Goal: Task Accomplishment & Management: Use online tool/utility

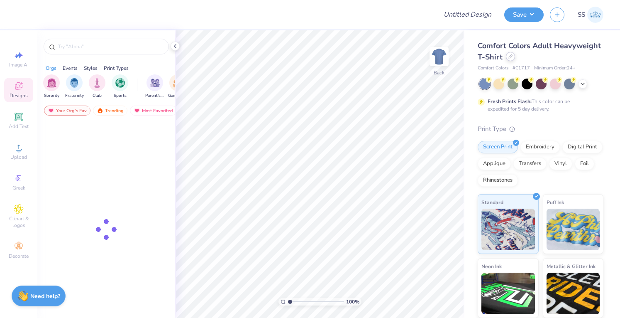
click at [513, 57] on icon at bounding box center [511, 56] width 4 height 4
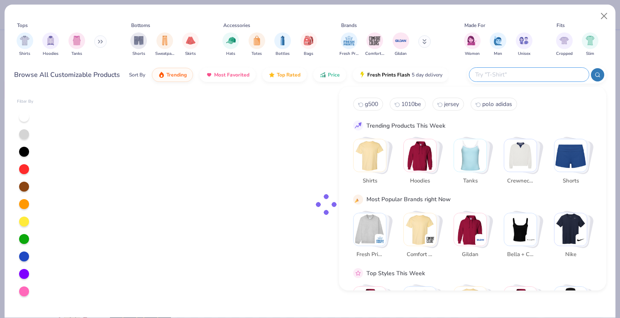
click at [543, 73] on input "text" at bounding box center [529, 75] width 109 height 10
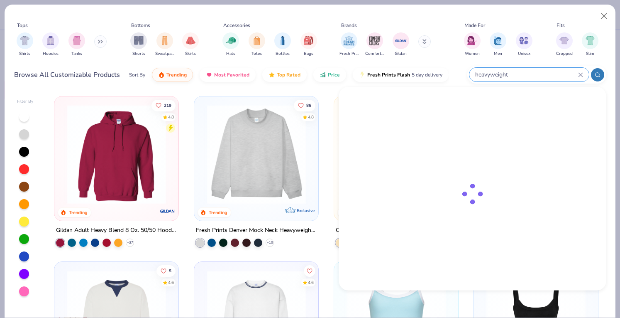
type input "heavyweight"
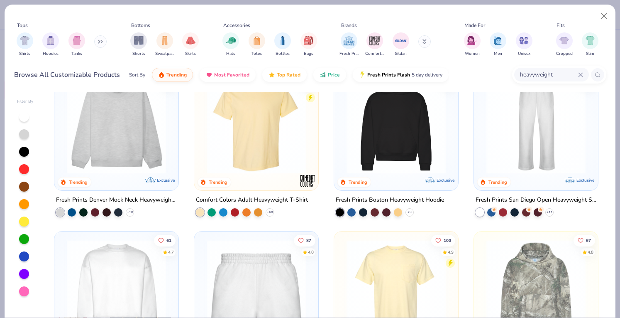
scroll to position [31, 0]
click at [338, 156] on div at bounding box center [396, 121] width 116 height 103
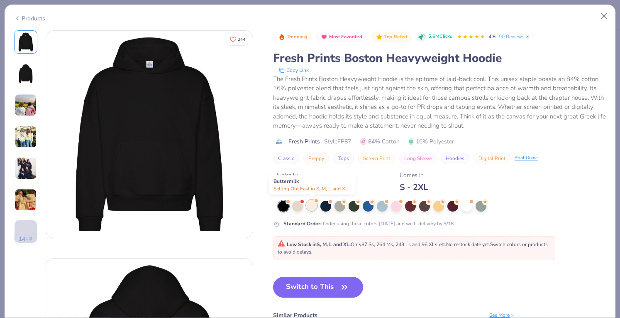
click at [310, 204] on div at bounding box center [311, 205] width 11 height 11
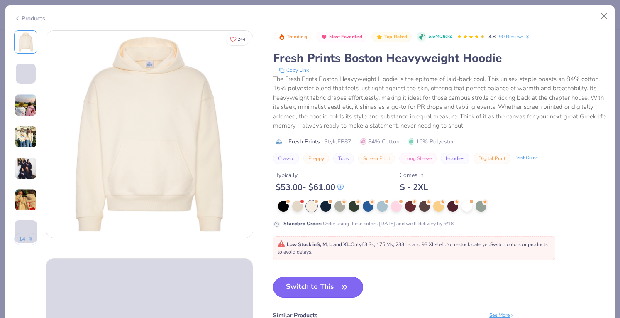
click at [309, 284] on button "Switch to This" at bounding box center [318, 287] width 90 height 21
click at [298, 284] on button "Switch to This" at bounding box center [318, 287] width 90 height 21
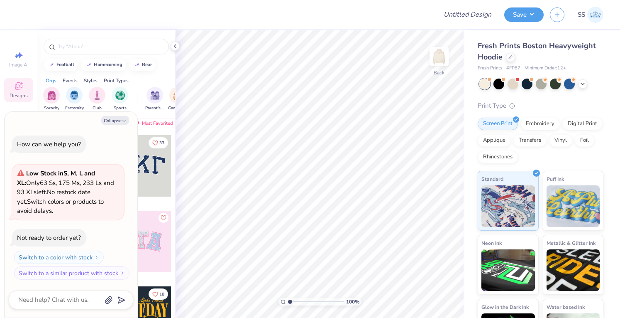
click at [117, 125] on div "Collapse How can we help you? Low Stock in S, M, L and XL : Only 63 Ss, 175 Ms,…" at bounding box center [71, 215] width 133 height 206
click at [116, 124] on button "Collapse" at bounding box center [115, 120] width 28 height 9
type textarea "x"
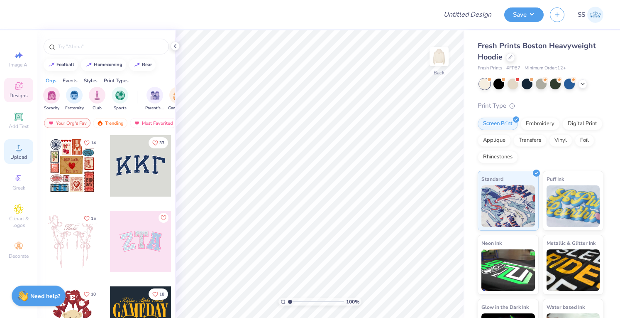
click at [19, 147] on icon at bounding box center [19, 147] width 10 height 10
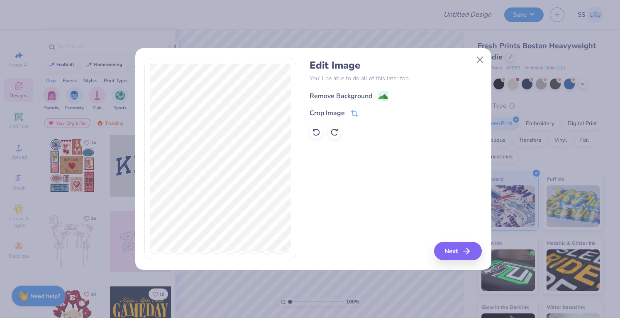
click at [360, 96] on div "Remove Background" at bounding box center [341, 96] width 63 height 10
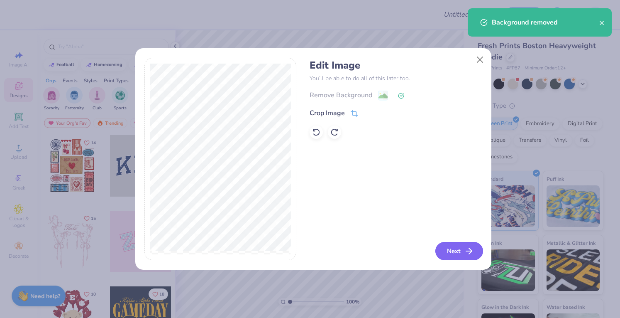
click at [472, 249] on icon "button" at bounding box center [469, 251] width 10 height 10
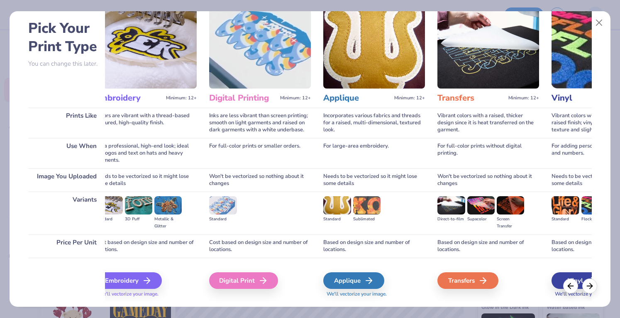
scroll to position [0, 137]
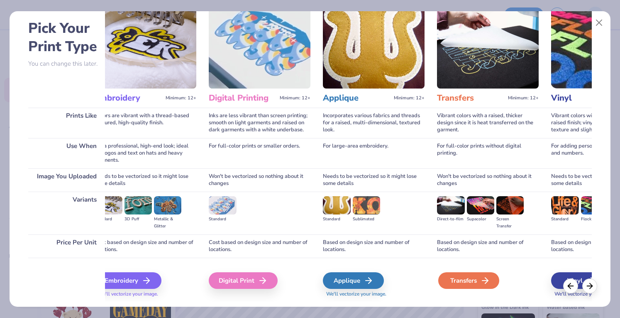
click at [473, 276] on div "Transfers" at bounding box center [468, 280] width 61 height 17
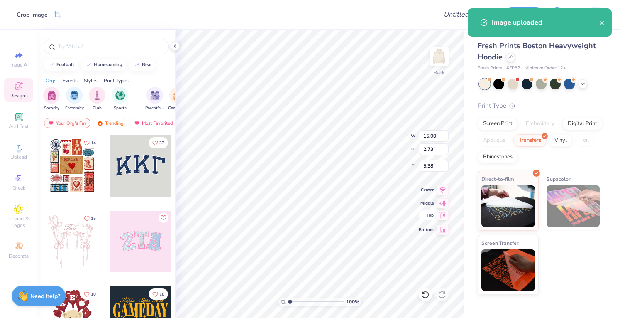
type input "4.35"
type input "0.79"
type input "7.32"
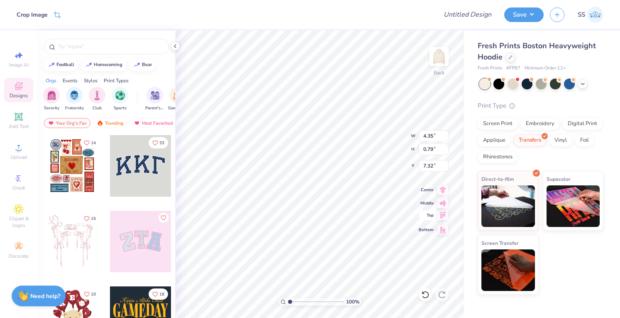
type input "7.16"
type input "1.30"
type input "3.00"
type input "6.18"
type input "1.13"
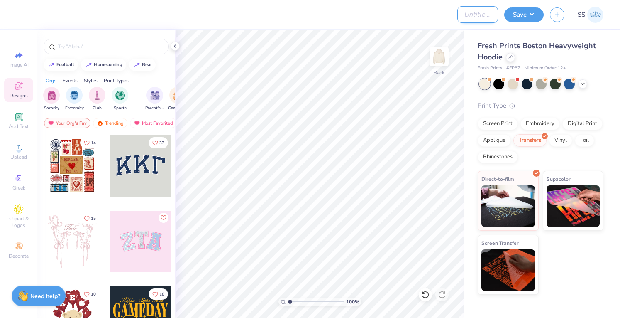
click at [484, 19] on input "Design Title" at bounding box center [478, 14] width 41 height 17
type input "E"
type input "Denmaar Hoodie"
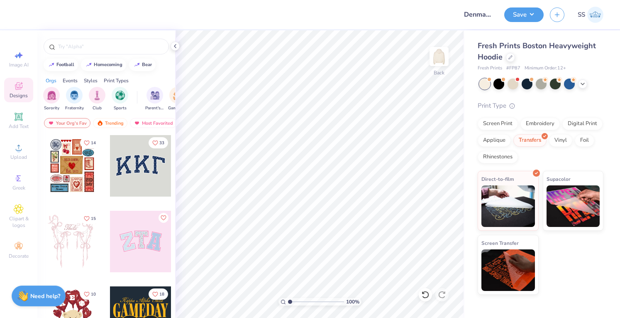
click at [509, 26] on div "Save SS" at bounding box center [562, 14] width 116 height 29
click at [514, 15] on button "Save" at bounding box center [523, 13] width 39 height 15
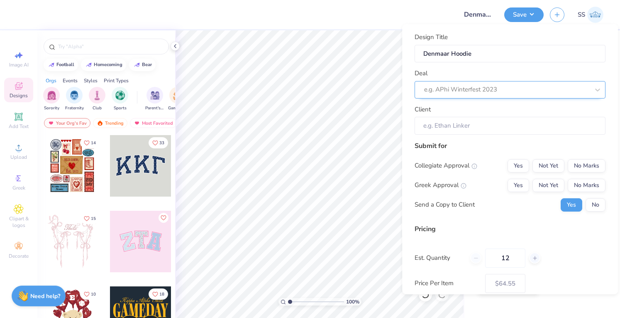
click at [531, 81] on div "e.g. APhi Winterfest 2023" at bounding box center [510, 89] width 191 height 17
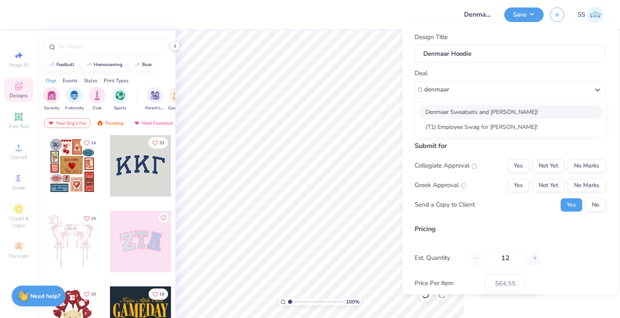
click at [523, 112] on div "Denmaar Sweatsets and [PERSON_NAME]!" at bounding box center [510, 112] width 184 height 14
type input "denmaar"
type input "[PERSON_NAME]"
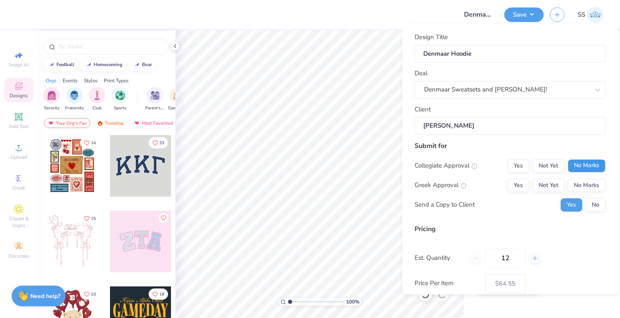
click at [586, 164] on button "No Marks" at bounding box center [587, 165] width 38 height 13
click at [586, 184] on button "No Marks" at bounding box center [587, 185] width 38 height 13
click at [589, 198] on button "No" at bounding box center [596, 204] width 20 height 13
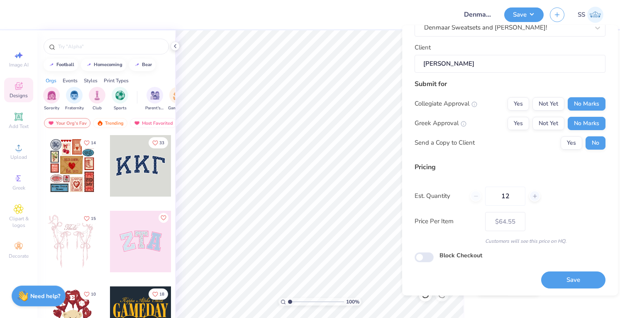
click at [553, 265] on div "Save" at bounding box center [573, 275] width 64 height 26
click at [553, 282] on button "Save" at bounding box center [573, 279] width 64 height 17
type input "$64.55"
click at [430, 254] on input "Block Checkout" at bounding box center [424, 257] width 19 height 10
checkbox input "true"
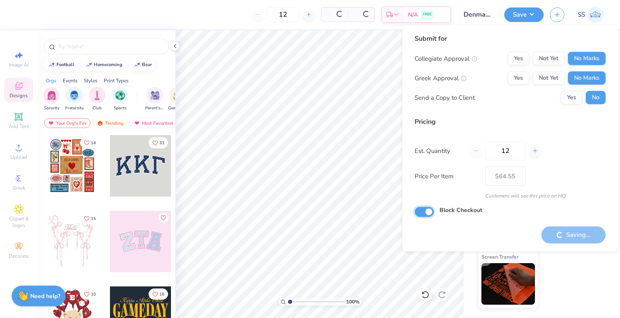
type input "– –"
checkbox input "false"
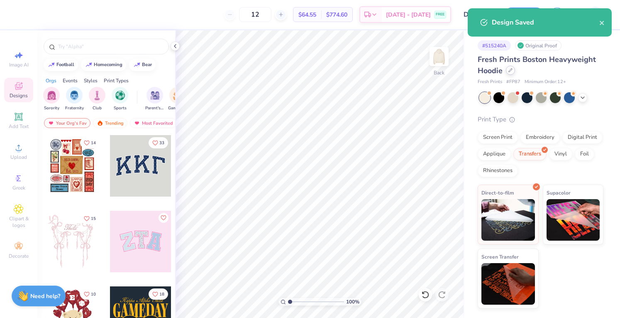
click at [512, 69] on icon at bounding box center [510, 70] width 3 height 3
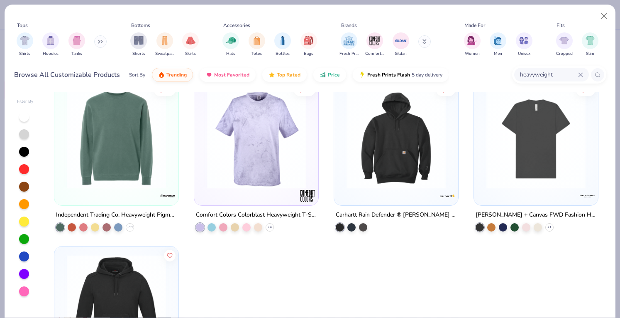
scroll to position [1007, 0]
click at [344, 166] on img at bounding box center [397, 138] width 108 height 99
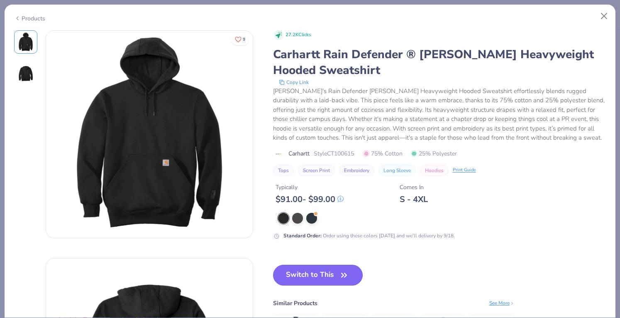
click at [304, 271] on button "Switch to This" at bounding box center [318, 274] width 90 height 21
click at [302, 278] on button "Switch to This" at bounding box center [318, 274] width 90 height 21
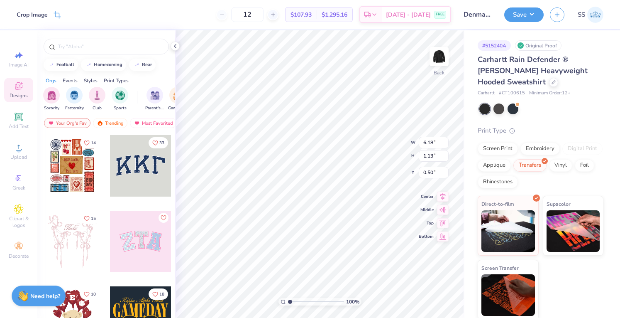
type input "3.00"
type input "4.84"
type input "0.88"
type input "3.00"
click at [526, 11] on button "Save" at bounding box center [523, 13] width 39 height 15
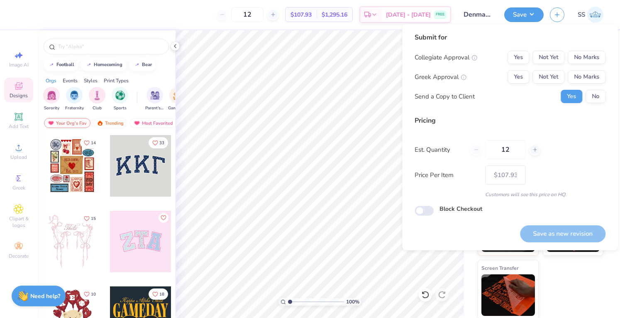
click at [609, 56] on div "Submit for Collegiate Approval Yes Not Yet No Marks Greek Approval Yes Not Yet …" at bounding box center [510, 137] width 216 height 226
click at [606, 57] on div "Submit for Collegiate Approval Yes Not Yet No Marks Greek Approval Yes Not Yet …" at bounding box center [510, 137] width 216 height 226
click at [605, 57] on button "No Marks" at bounding box center [587, 57] width 38 height 13
click at [604, 81] on button "No Marks" at bounding box center [587, 76] width 38 height 13
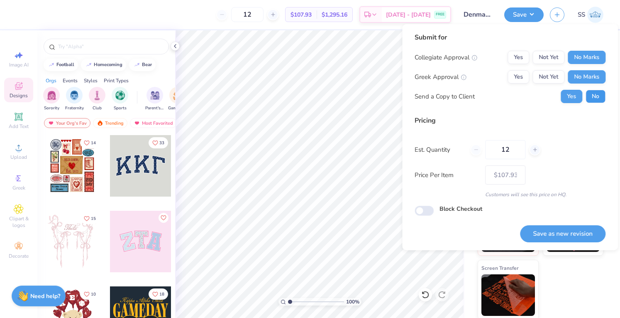
click at [600, 93] on button "No" at bounding box center [596, 96] width 20 height 13
click at [542, 228] on button "Save as new revision" at bounding box center [563, 233] width 86 height 17
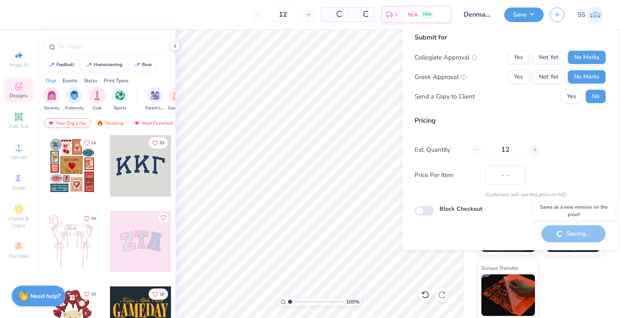
type input "$107.93"
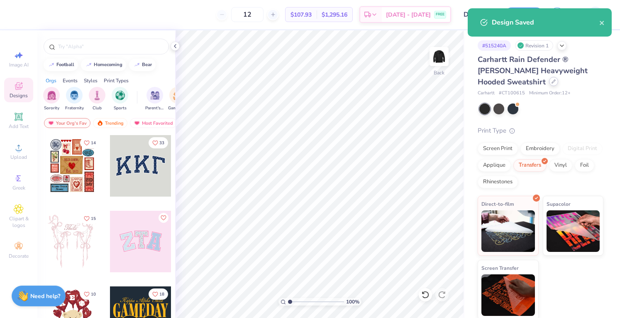
click at [552, 82] on icon at bounding box center [554, 81] width 4 height 4
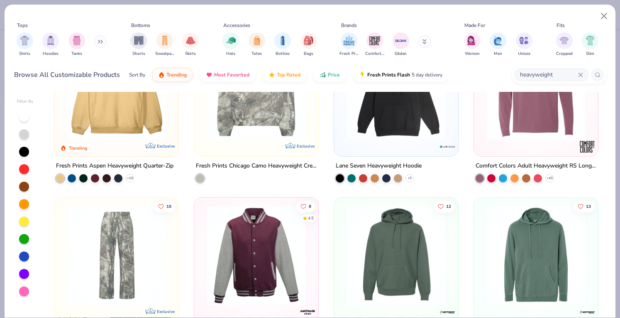
scroll to position [505, 0]
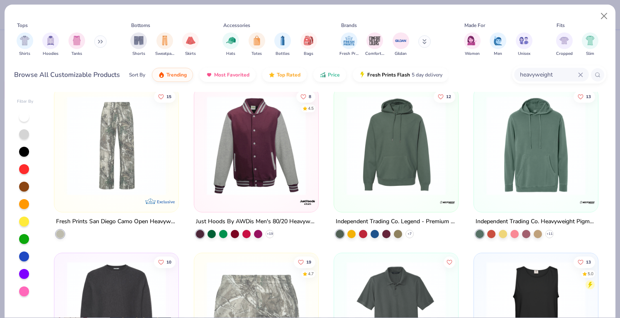
click at [395, 160] on img at bounding box center [397, 145] width 108 height 99
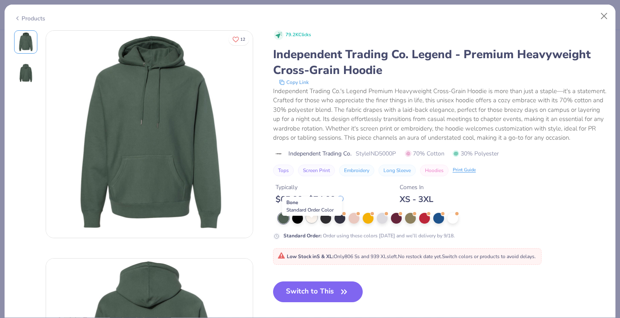
click at [314, 223] on div at bounding box center [311, 217] width 11 height 11
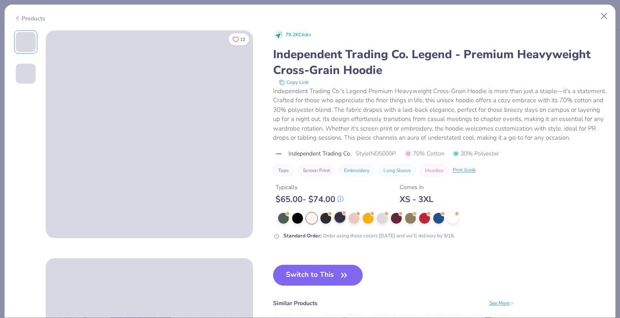
click at [337, 223] on div at bounding box center [340, 217] width 11 height 11
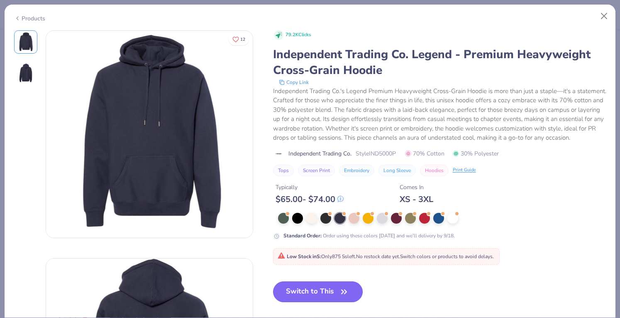
click at [321, 299] on button "Switch to This" at bounding box center [318, 291] width 90 height 21
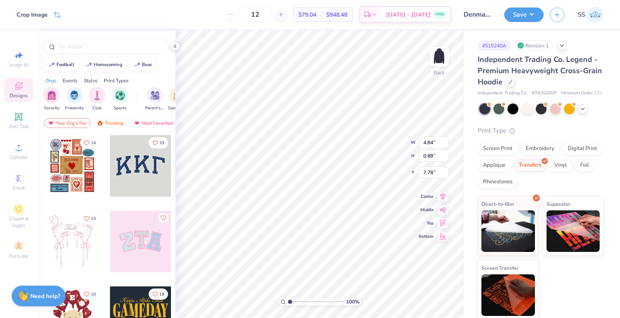
type input "3.00"
click at [515, 20] on button "Save" at bounding box center [523, 13] width 39 height 15
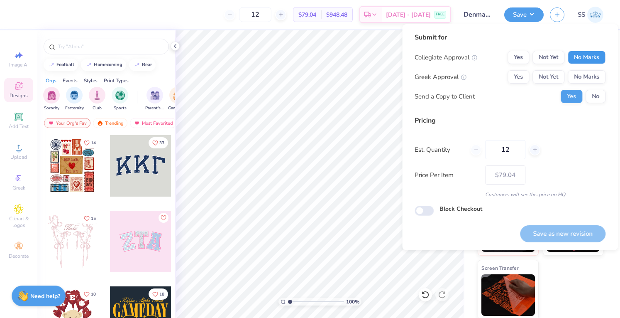
click at [582, 56] on button "No Marks" at bounding box center [587, 57] width 38 height 13
click at [587, 73] on button "No Marks" at bounding box center [587, 76] width 38 height 13
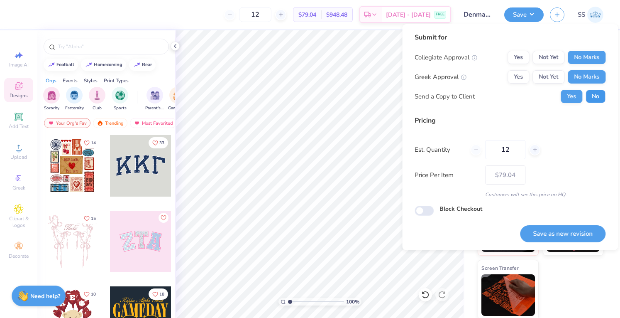
click at [593, 90] on button "No" at bounding box center [596, 96] width 20 height 13
click at [567, 235] on button "Save as new revision" at bounding box center [563, 233] width 86 height 17
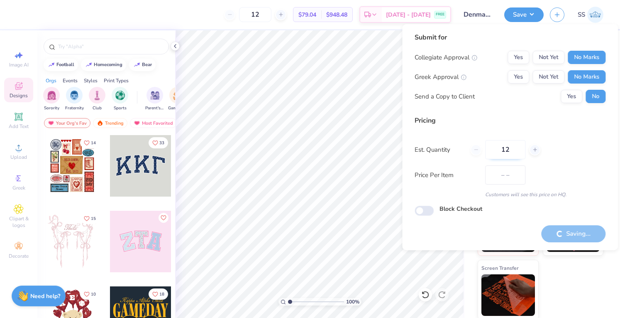
type input "$79.04"
